Goal: Task Accomplishment & Management: Complete application form

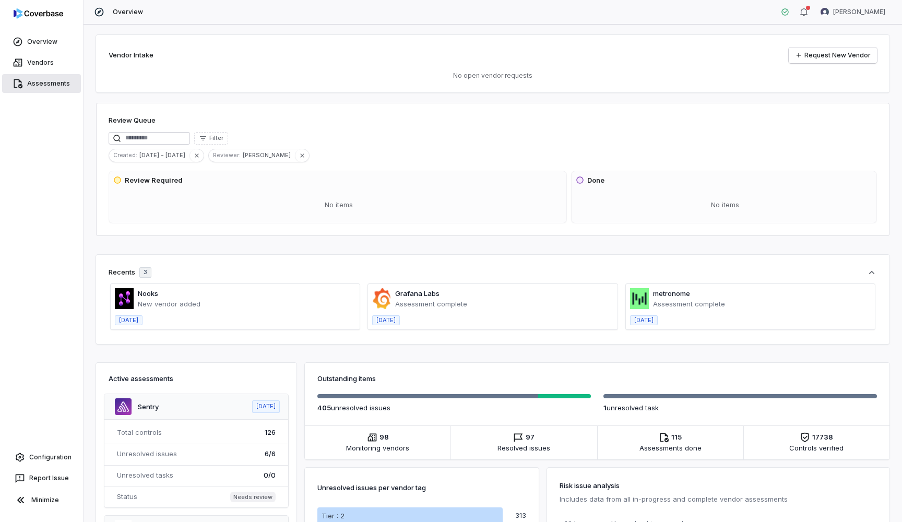
click at [37, 89] on link "Assessments" at bounding box center [41, 83] width 79 height 19
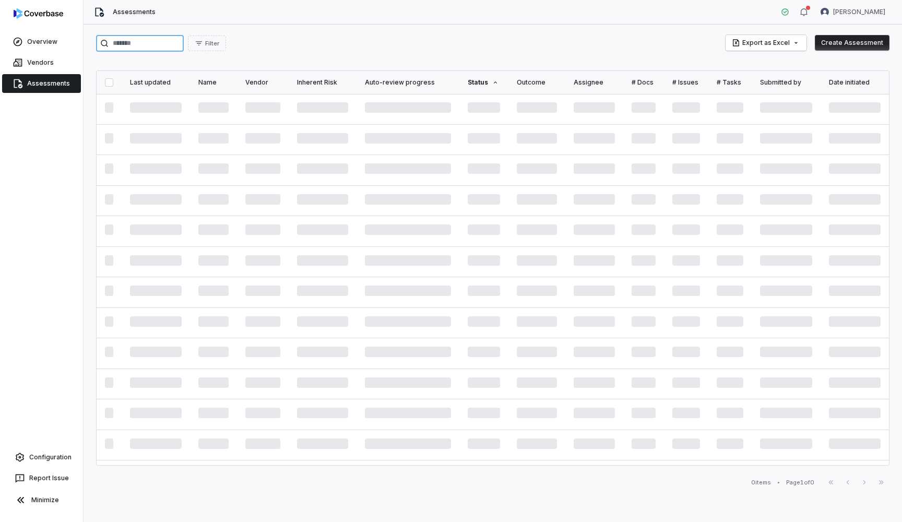
click at [158, 38] on input "search" at bounding box center [140, 43] width 88 height 17
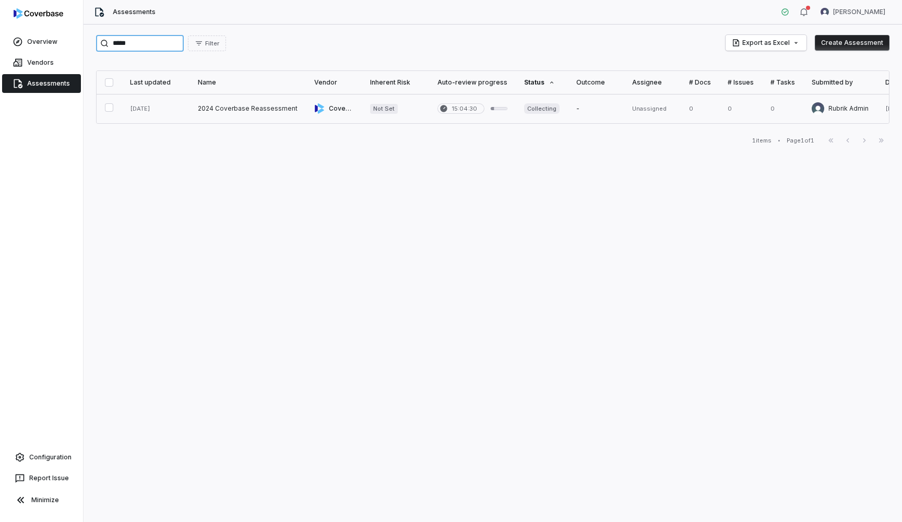
type input "*****"
click at [241, 111] on link at bounding box center [247, 108] width 116 height 29
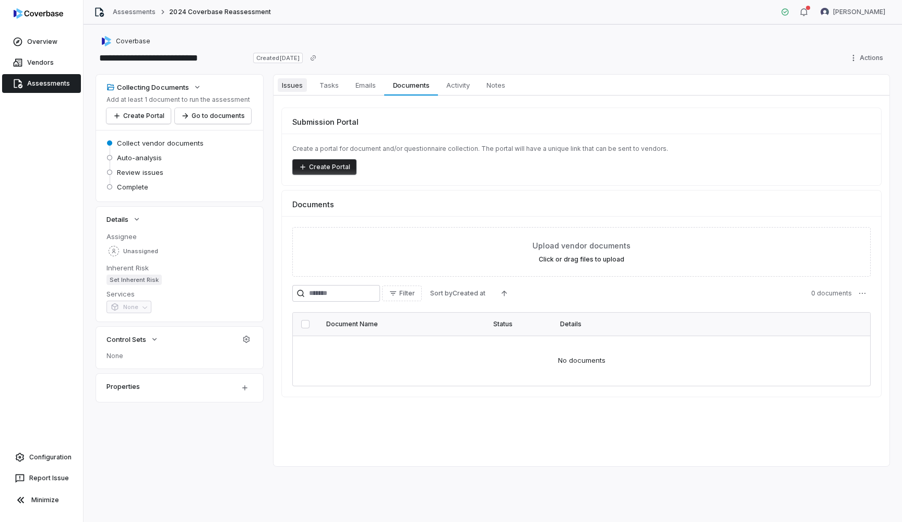
click at [288, 84] on span "Issues" at bounding box center [292, 85] width 29 height 14
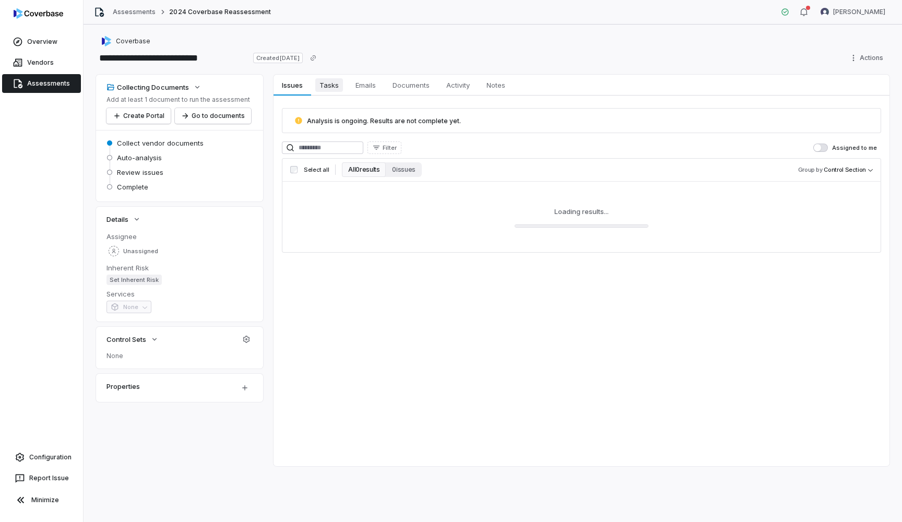
click at [340, 92] on link "Tasks Tasks" at bounding box center [329, 85] width 36 height 21
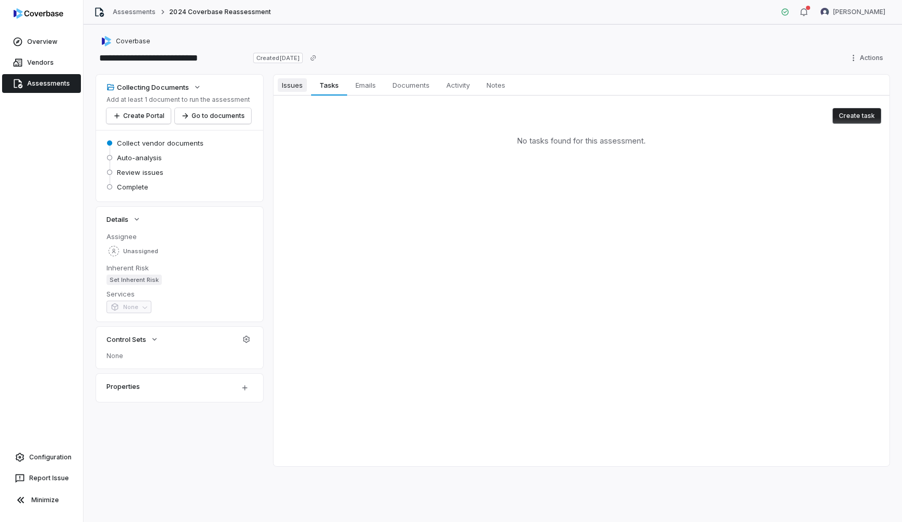
click at [288, 93] on link "Issues Issues" at bounding box center [293, 85] width 38 height 21
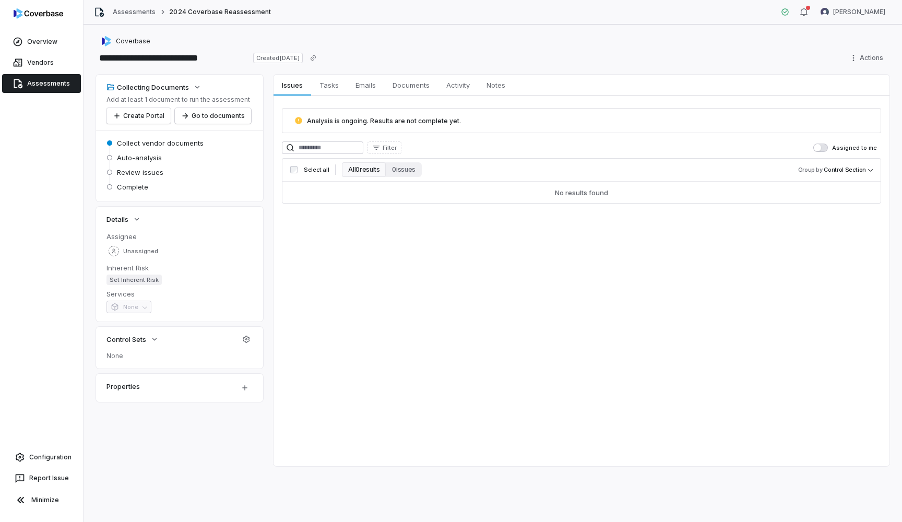
click at [179, 358] on span "None" at bounding box center [179, 356] width 146 height 8
click at [150, 340] on button "Control Sets" at bounding box center [132, 339] width 58 height 19
click at [150, 340] on icon "button" at bounding box center [154, 339] width 8 height 8
click at [433, 80] on span "Documents" at bounding box center [410, 85] width 45 height 14
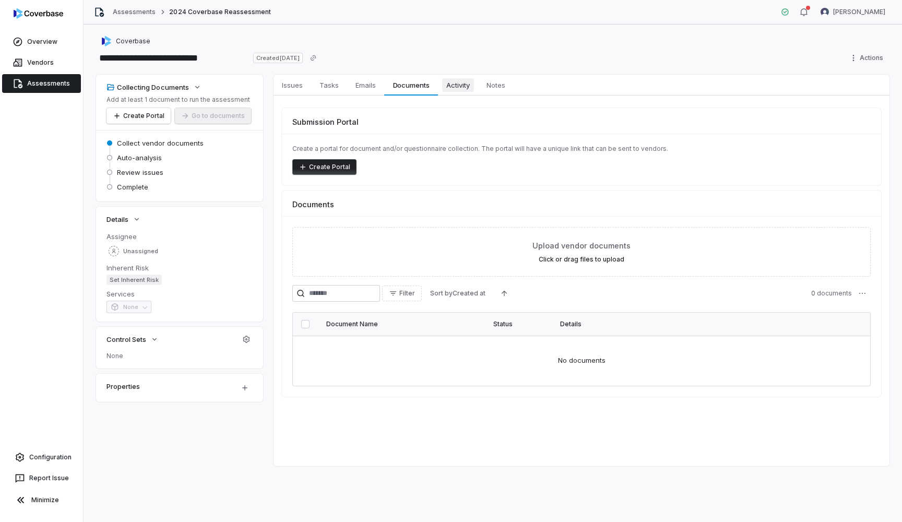
click at [476, 85] on link "Activity Activity" at bounding box center [458, 85] width 40 height 21
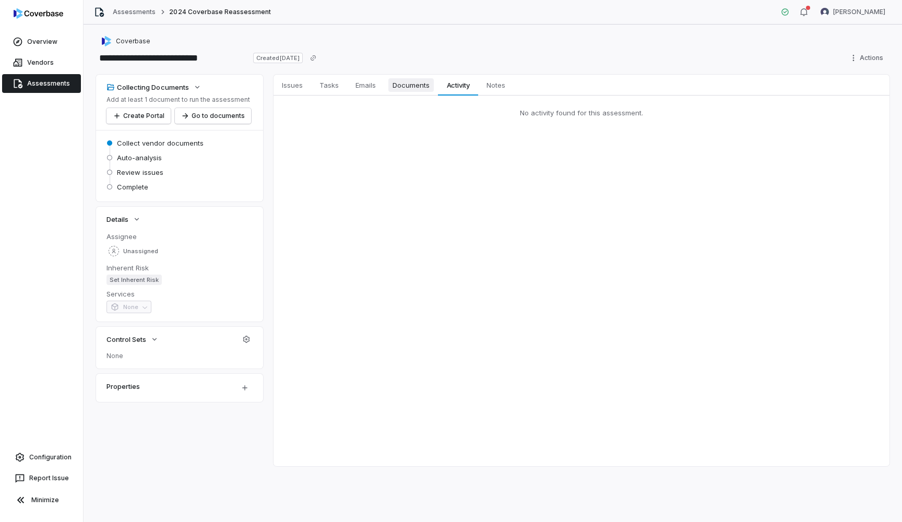
click at [412, 79] on span "Documents" at bounding box center [410, 85] width 45 height 14
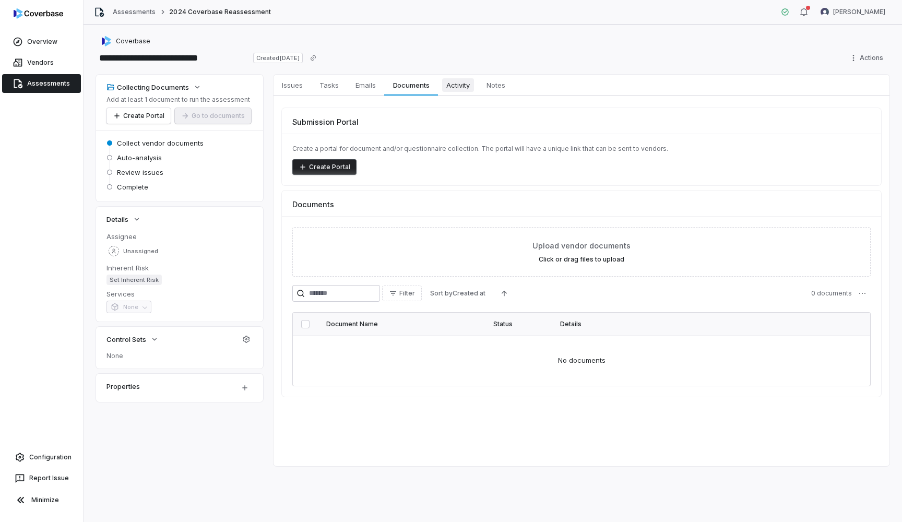
click at [454, 86] on span "Activity" at bounding box center [458, 85] width 32 height 14
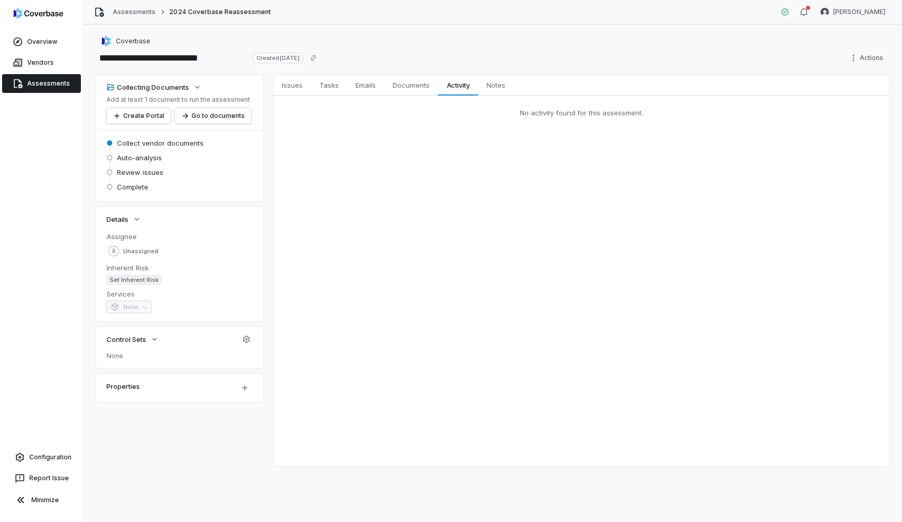
click at [132, 353] on span "None" at bounding box center [179, 356] width 146 height 8
click at [35, 45] on link "Overview" at bounding box center [41, 41] width 79 height 19
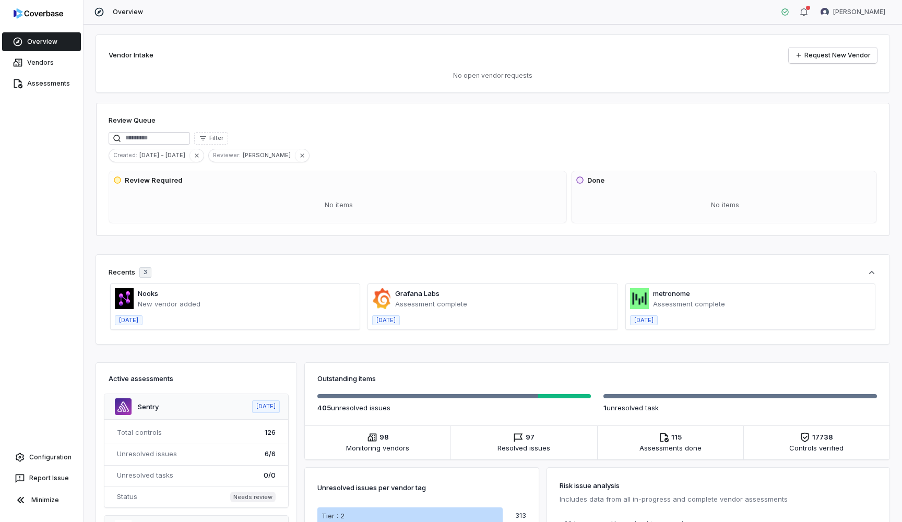
click at [177, 305] on span at bounding box center [235, 306] width 249 height 45
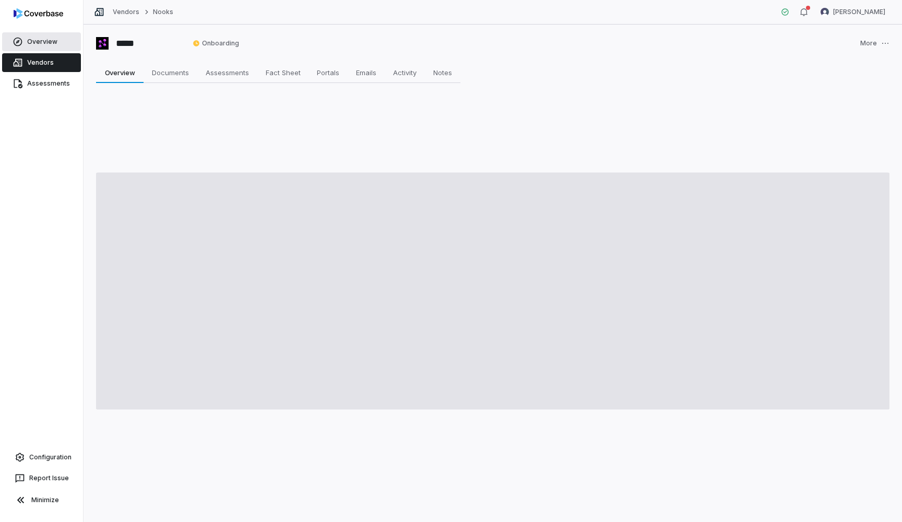
click at [53, 37] on link "Overview" at bounding box center [41, 41] width 79 height 19
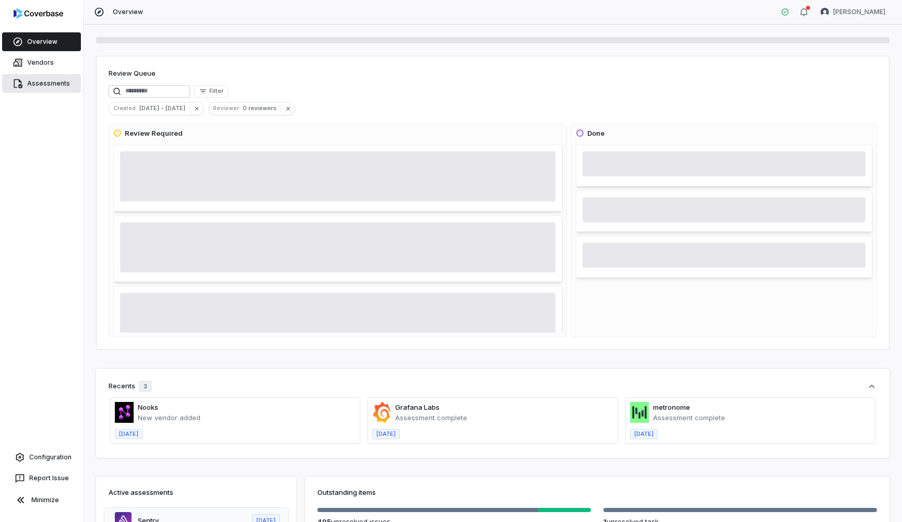
click at [53, 81] on link "Assessments" at bounding box center [41, 83] width 79 height 19
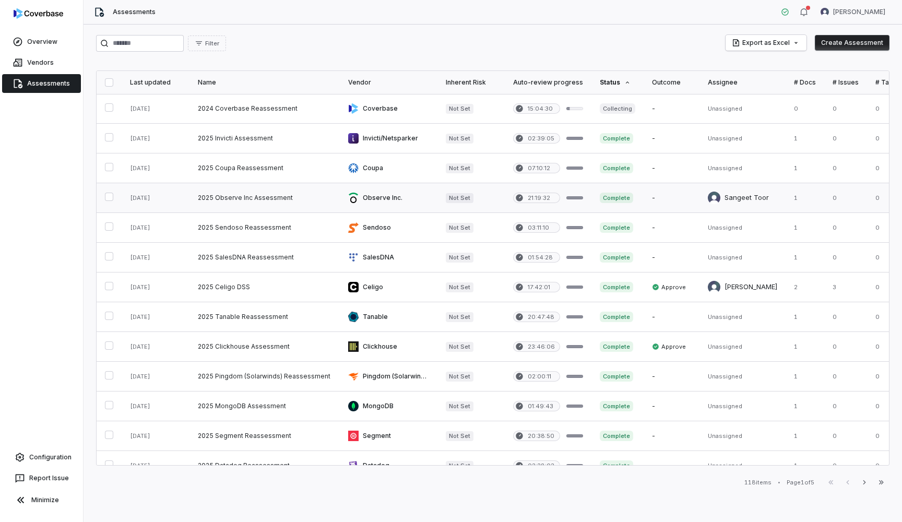
click at [247, 197] on link at bounding box center [264, 197] width 150 height 29
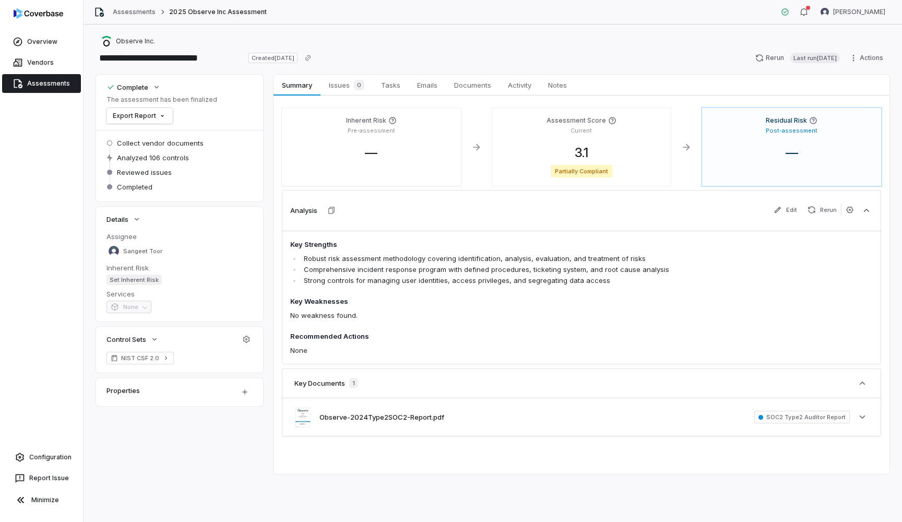
click at [43, 85] on link "Assessments" at bounding box center [41, 83] width 79 height 19
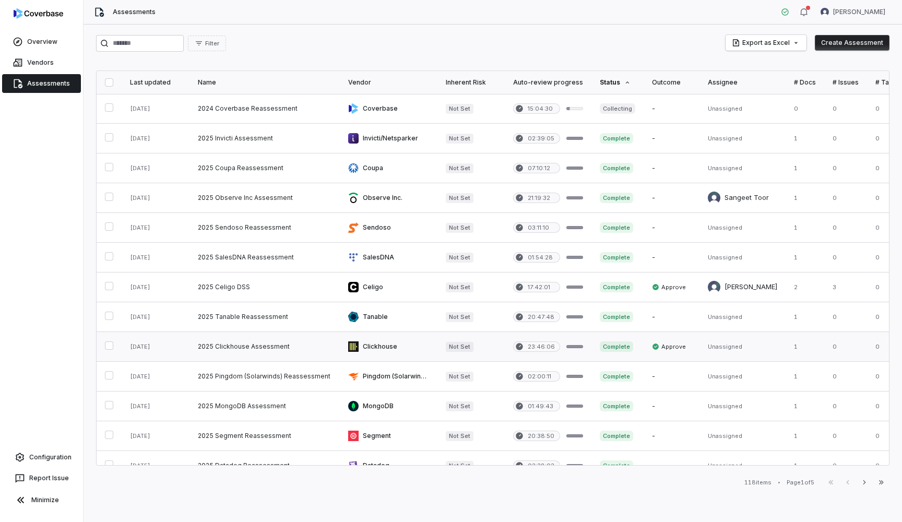
click at [227, 347] on link at bounding box center [264, 346] width 150 height 29
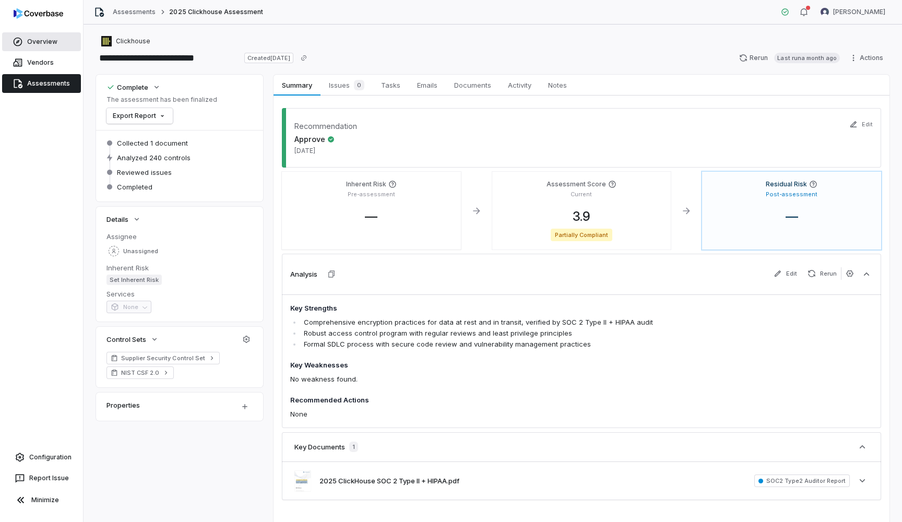
click at [61, 40] on link "Overview" at bounding box center [41, 41] width 79 height 19
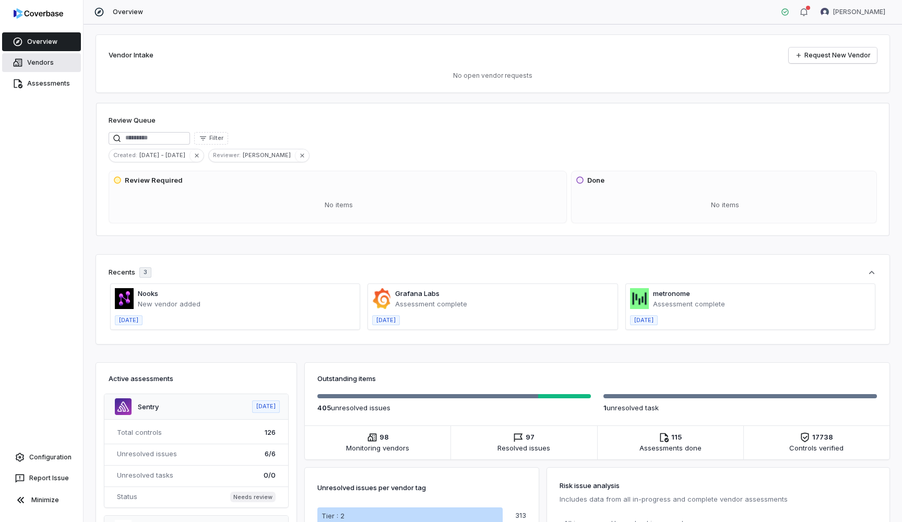
click at [74, 68] on link "Vendors" at bounding box center [41, 62] width 79 height 19
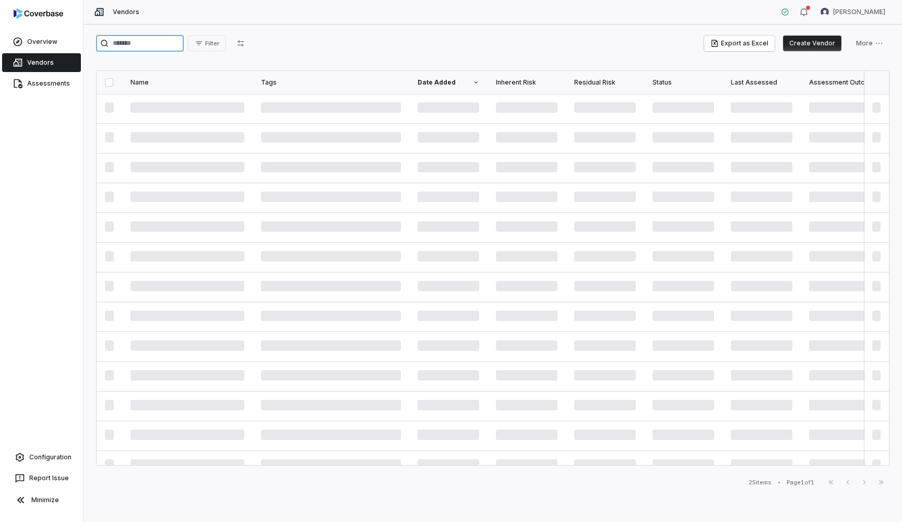
click at [168, 40] on input "search" at bounding box center [140, 43] width 88 height 17
type input "******"
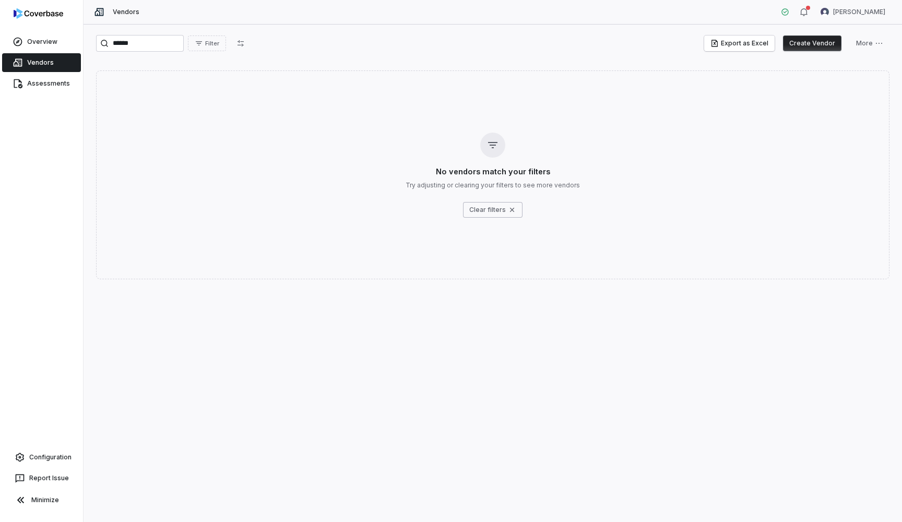
click at [806, 46] on button "Create Vendor" at bounding box center [812, 43] width 58 height 16
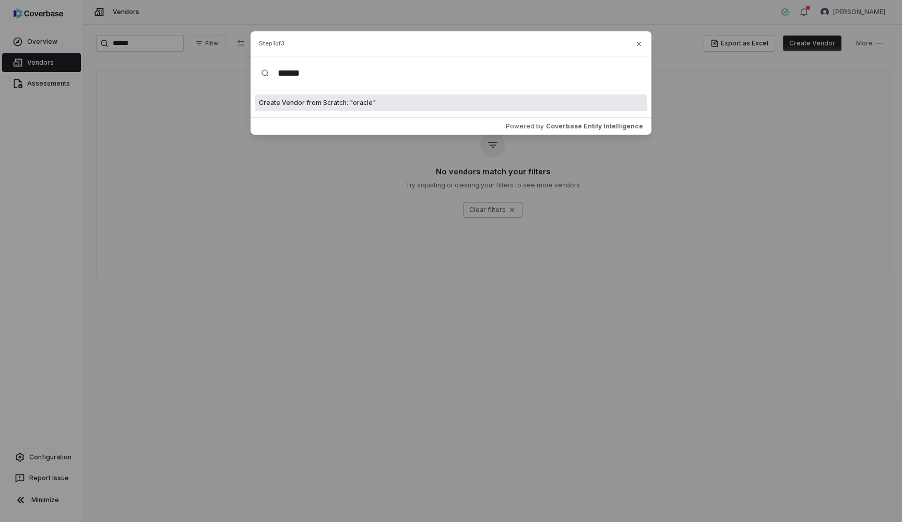
type input "******"
click at [287, 105] on span "Create Vendor from Scratch: " oracle "" at bounding box center [317, 103] width 117 height 8
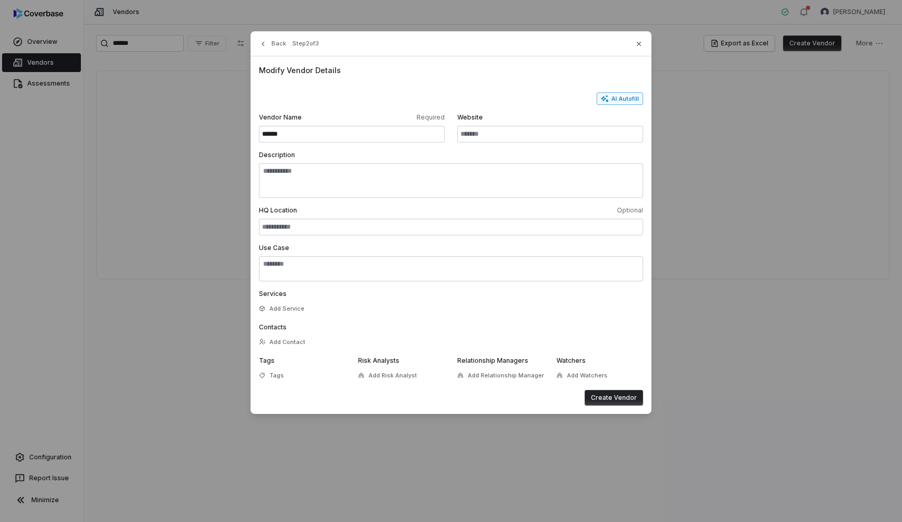
click at [625, 98] on button "AI Autofill" at bounding box center [620, 98] width 46 height 13
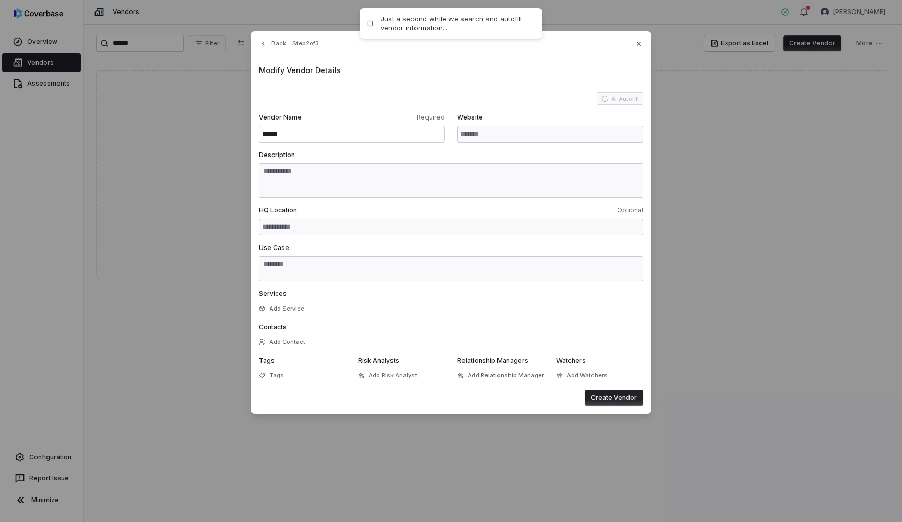
type input "**********"
type textarea "**********"
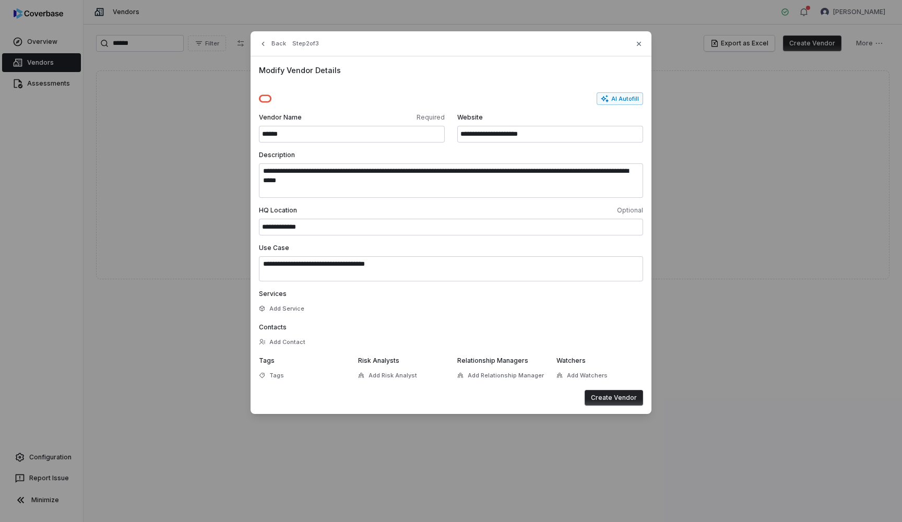
click at [610, 399] on button "Create Vendor" at bounding box center [614, 398] width 58 height 16
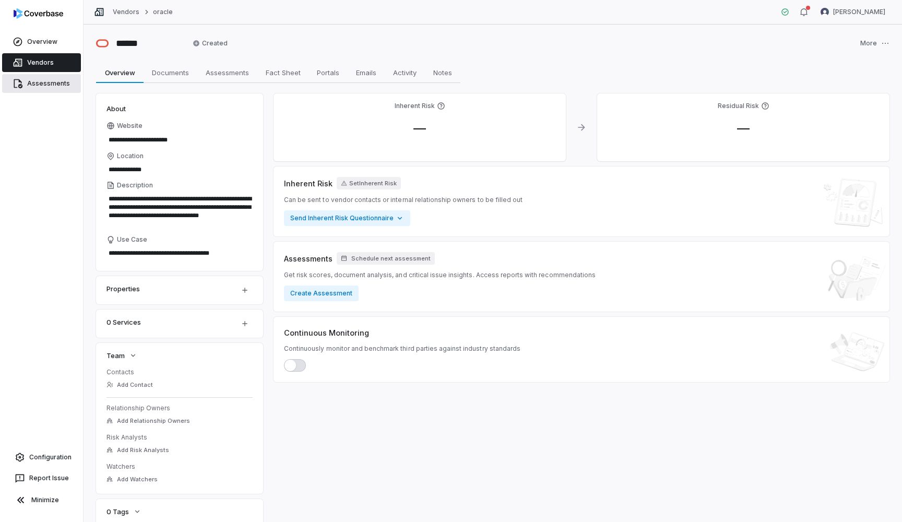
click at [30, 82] on link "Assessments" at bounding box center [41, 83] width 79 height 19
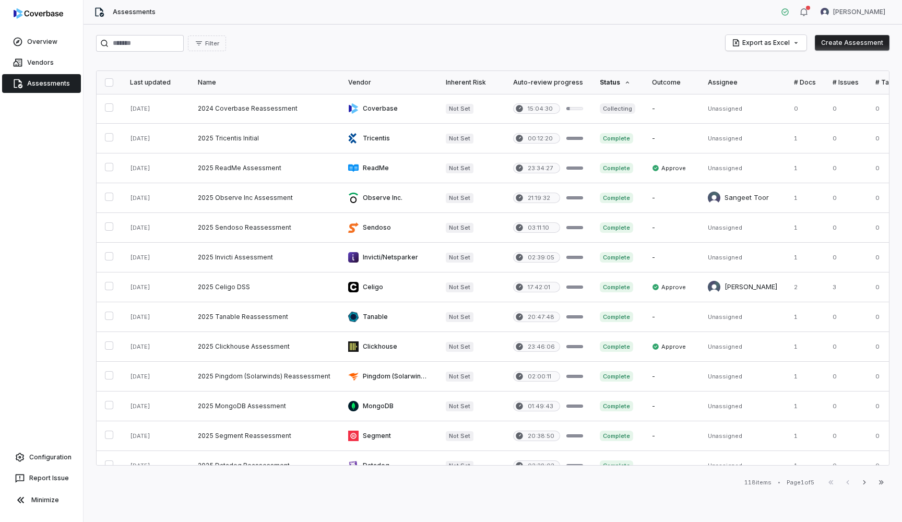
click at [646, 3] on div "Assessments [PERSON_NAME]" at bounding box center [493, 12] width 818 height 25
